Goal: Find contact information: Obtain details needed to contact an individual or organization

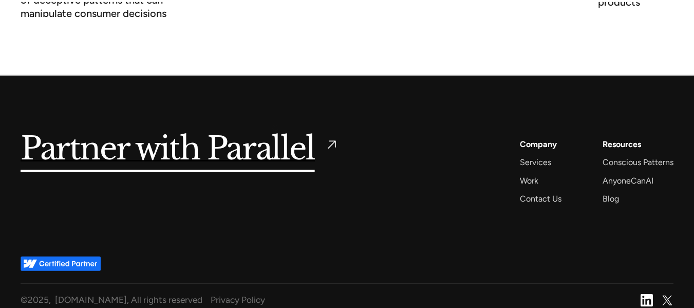
scroll to position [4026, 0]
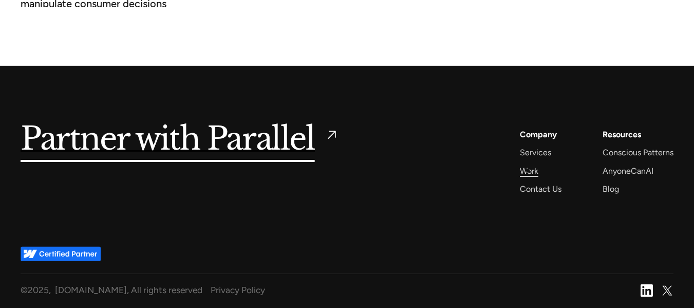
click at [528, 171] on div "Work" at bounding box center [529, 171] width 18 height 14
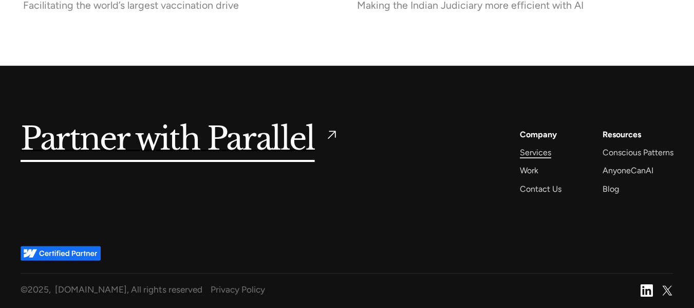
scroll to position [4517, 0]
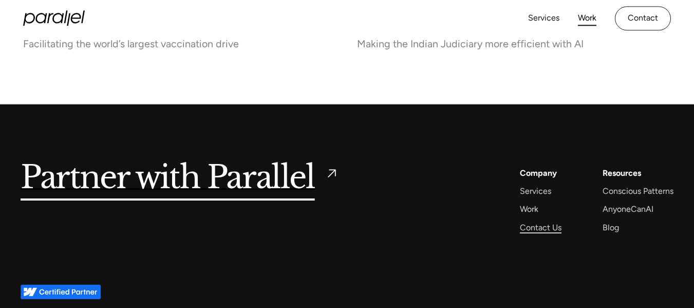
click at [539, 227] on div "Contact Us" at bounding box center [541, 227] width 42 height 14
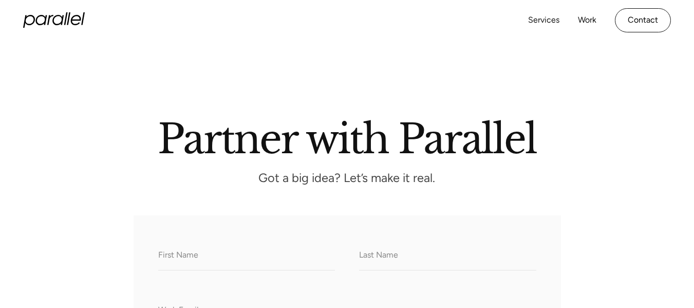
click at [54, 25] on icon at bounding box center [54, 19] width 62 height 15
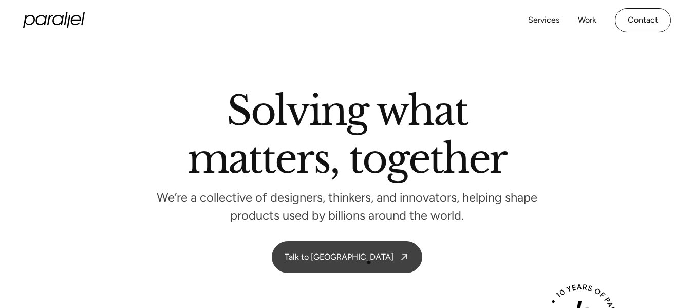
click at [369, 263] on link "Talk to [GEOGRAPHIC_DATA]" at bounding box center [347, 256] width 150 height 31
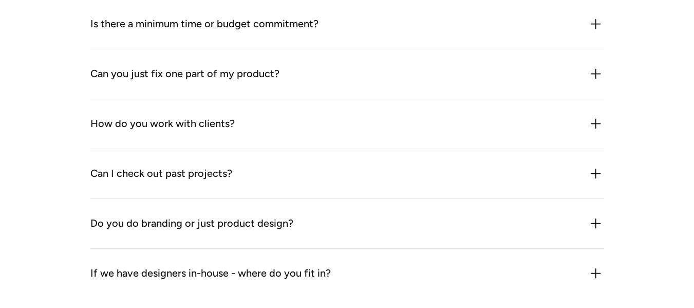
scroll to position [1430, 0]
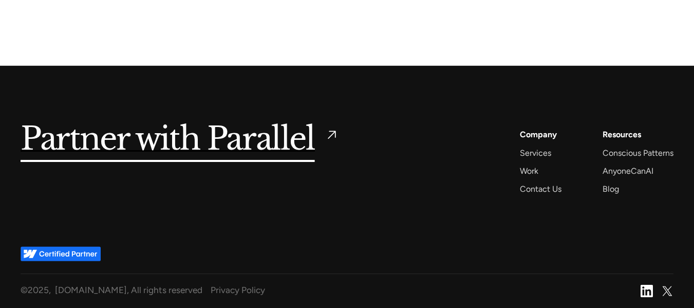
click at [647, 296] on img at bounding box center [647, 291] width 12 height 12
